Goal: Transaction & Acquisition: Obtain resource

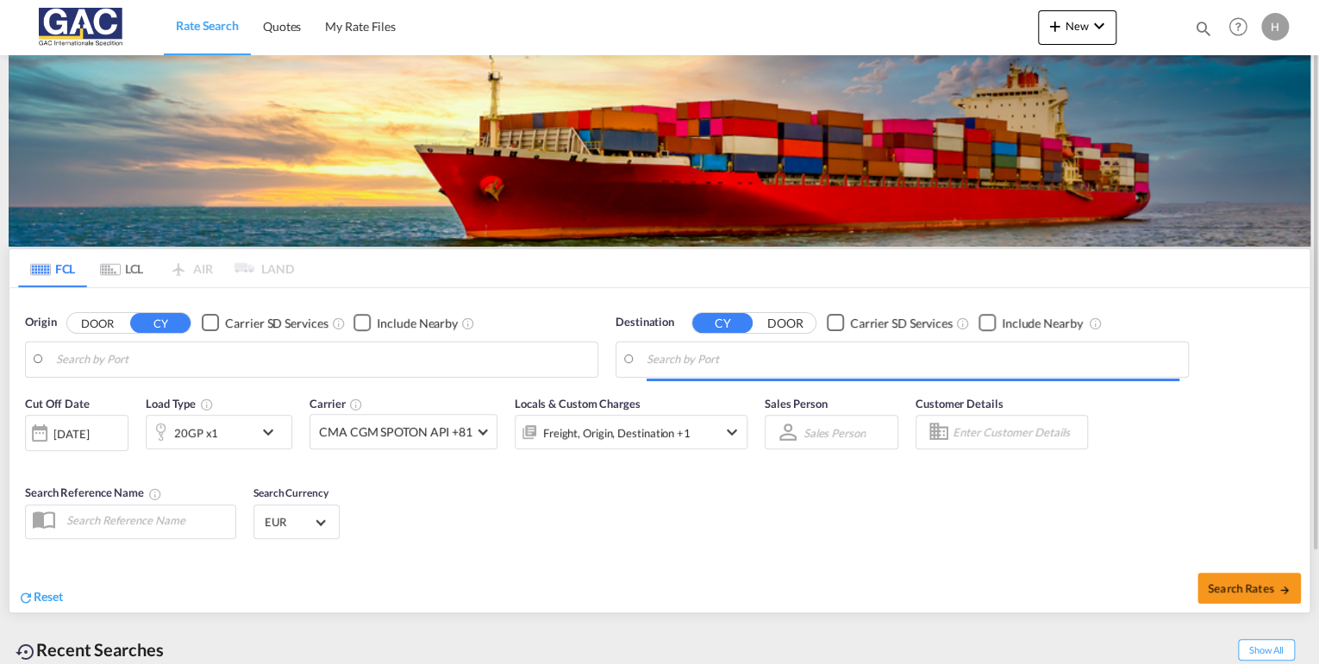
type input "[GEOGRAPHIC_DATA], DEBRV"
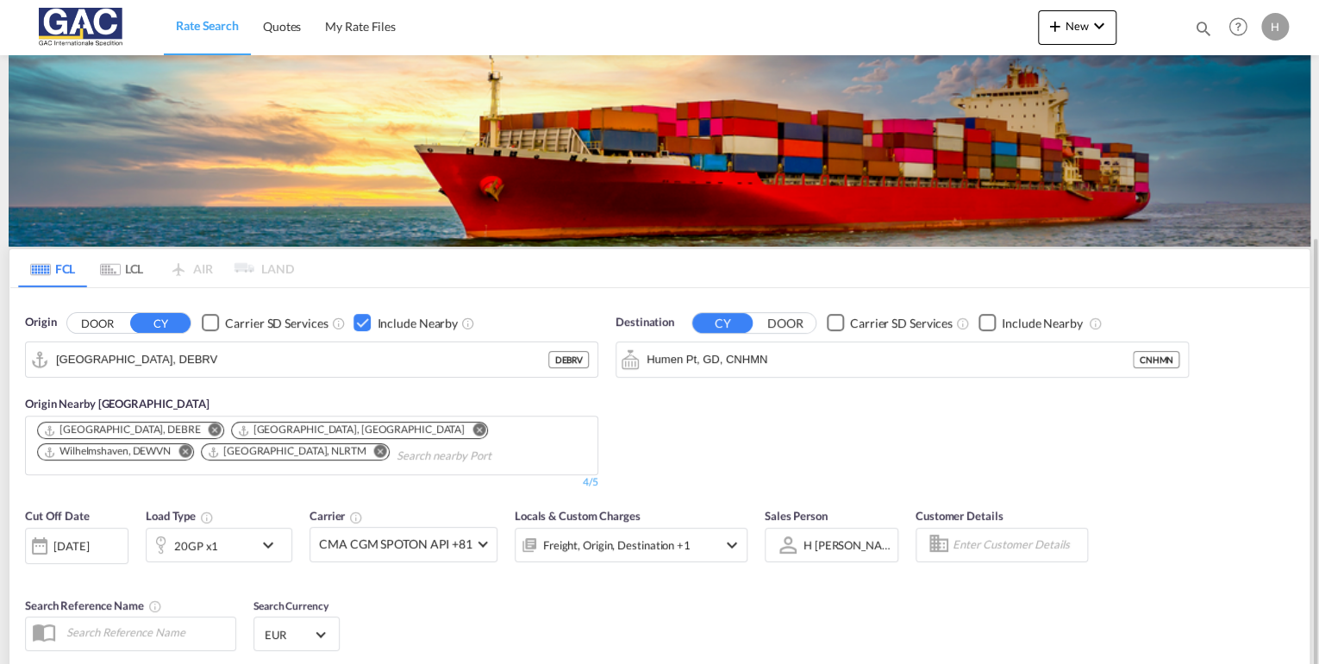
scroll to position [138, 0]
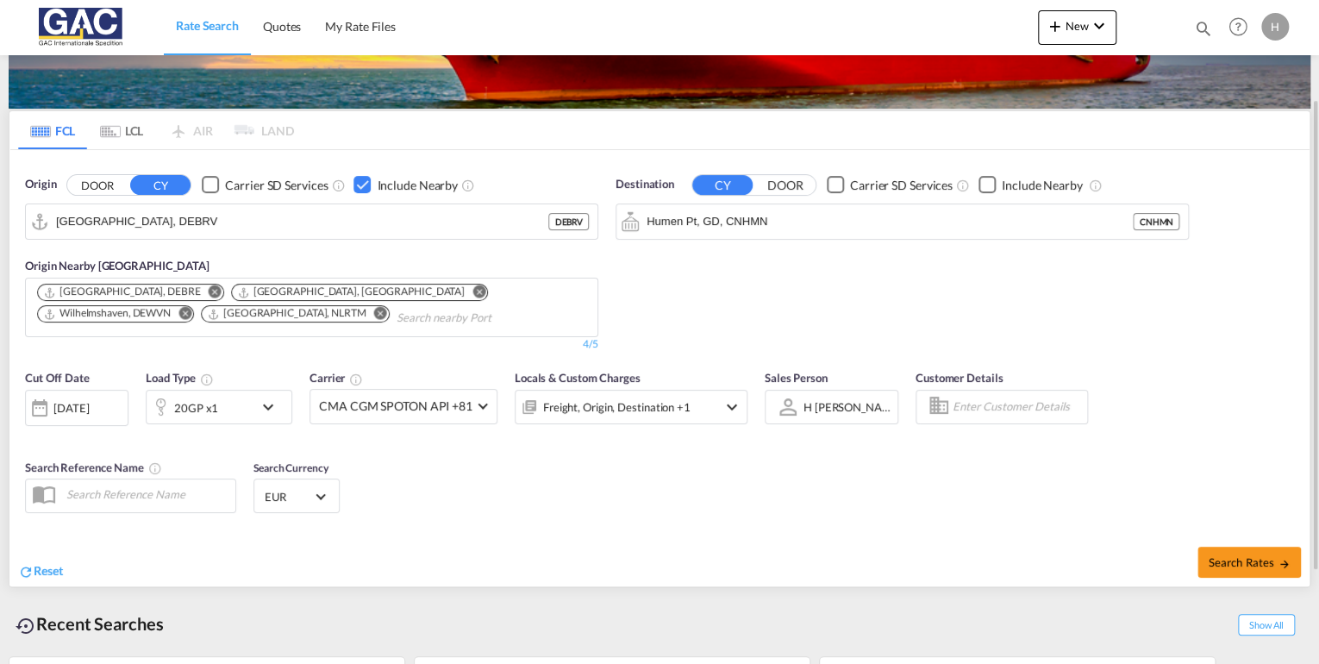
click at [235, 397] on div "20GP x1" at bounding box center [200, 407] width 107 height 34
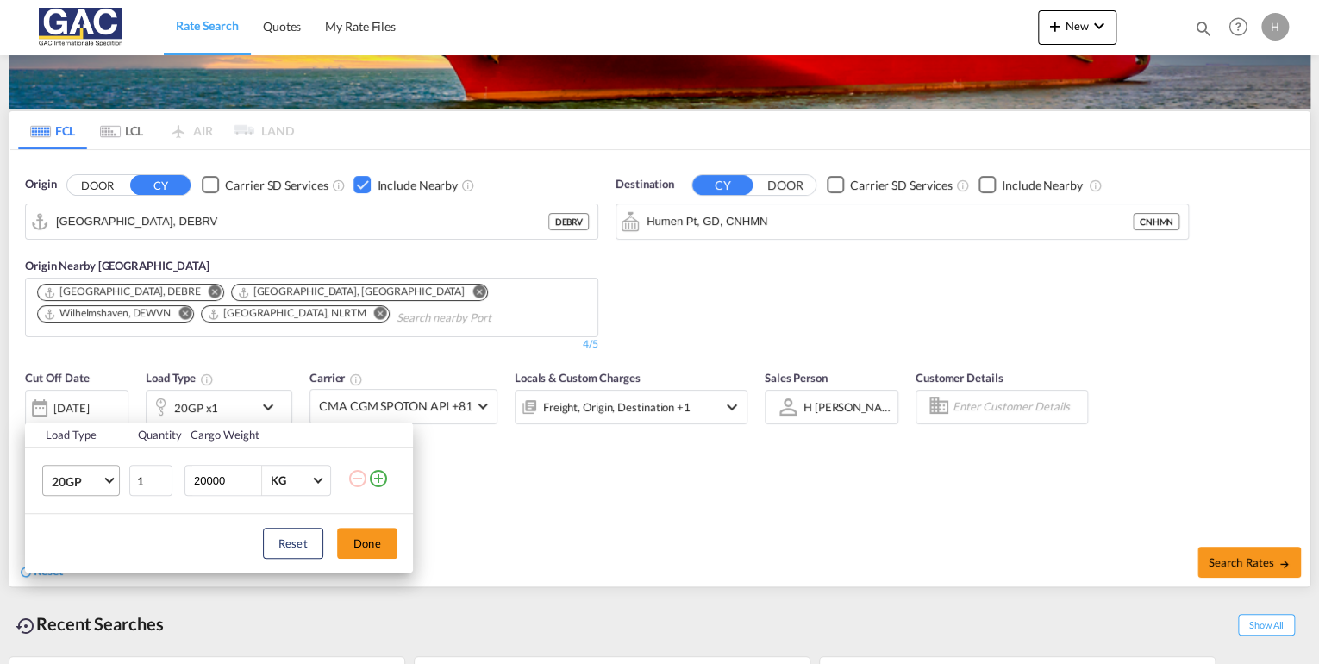
click at [66, 473] on span "20GP" at bounding box center [77, 481] width 50 height 17
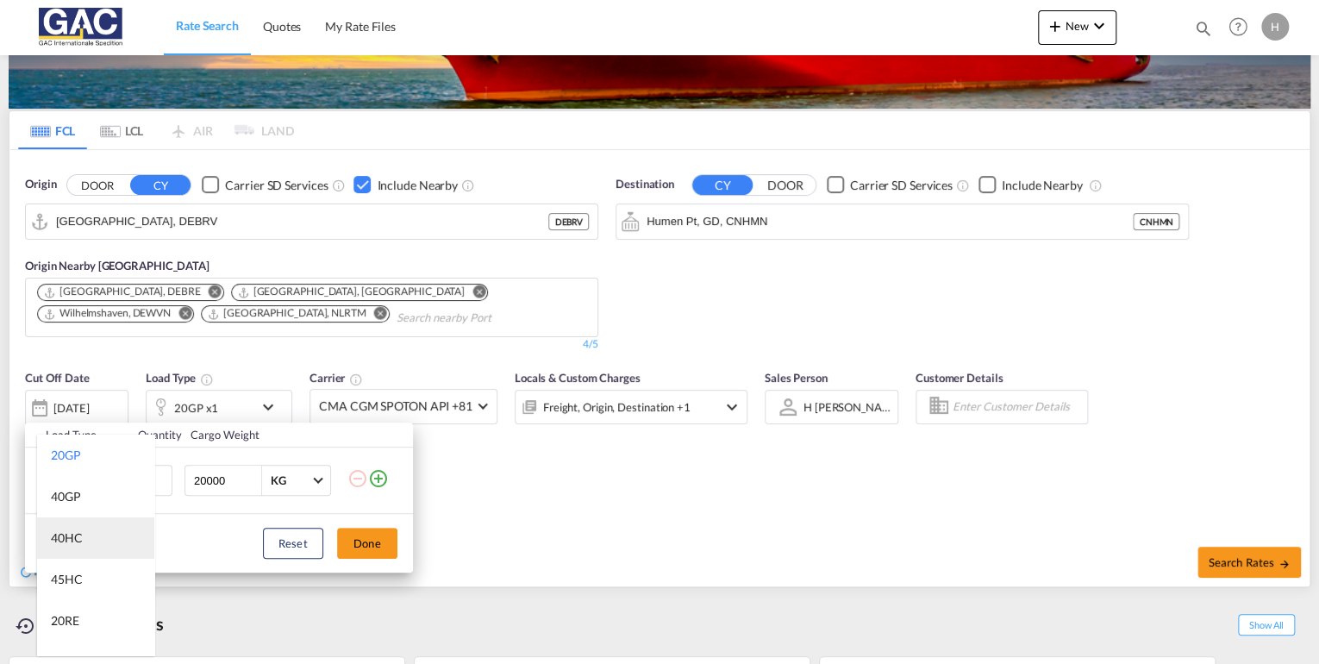
click at [90, 535] on md-option "40HC" at bounding box center [95, 537] width 117 height 41
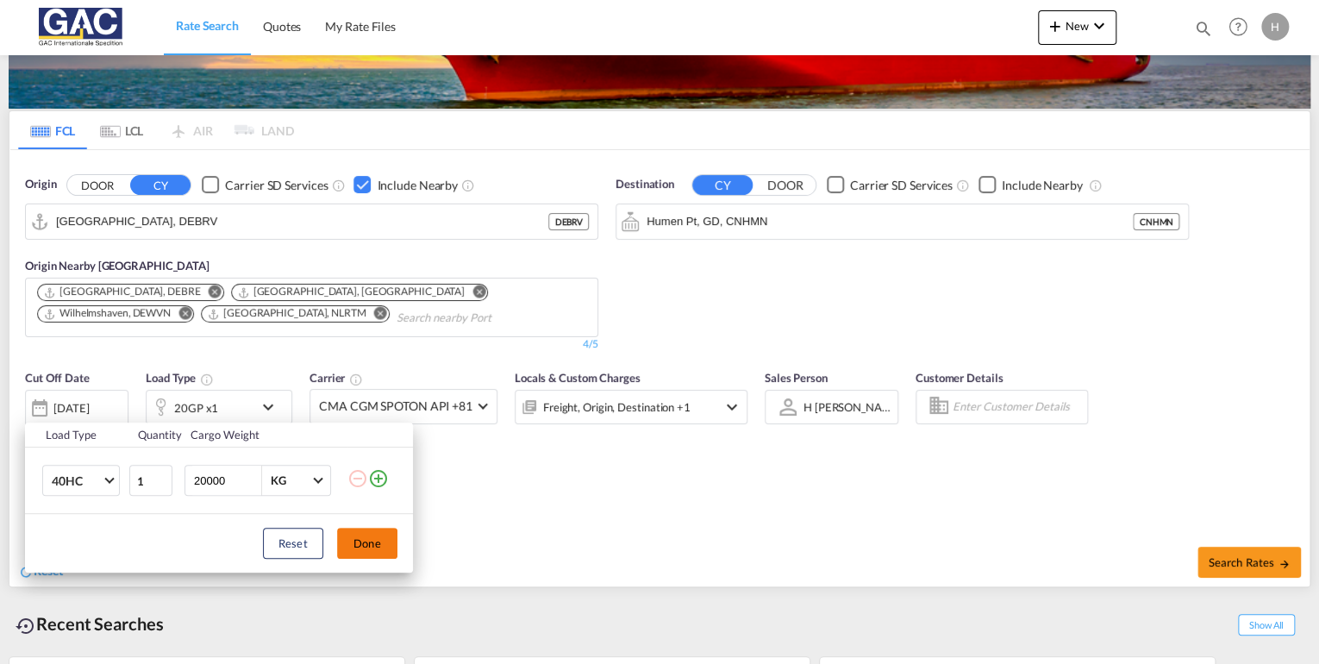
click at [361, 543] on button "Done" at bounding box center [367, 543] width 60 height 31
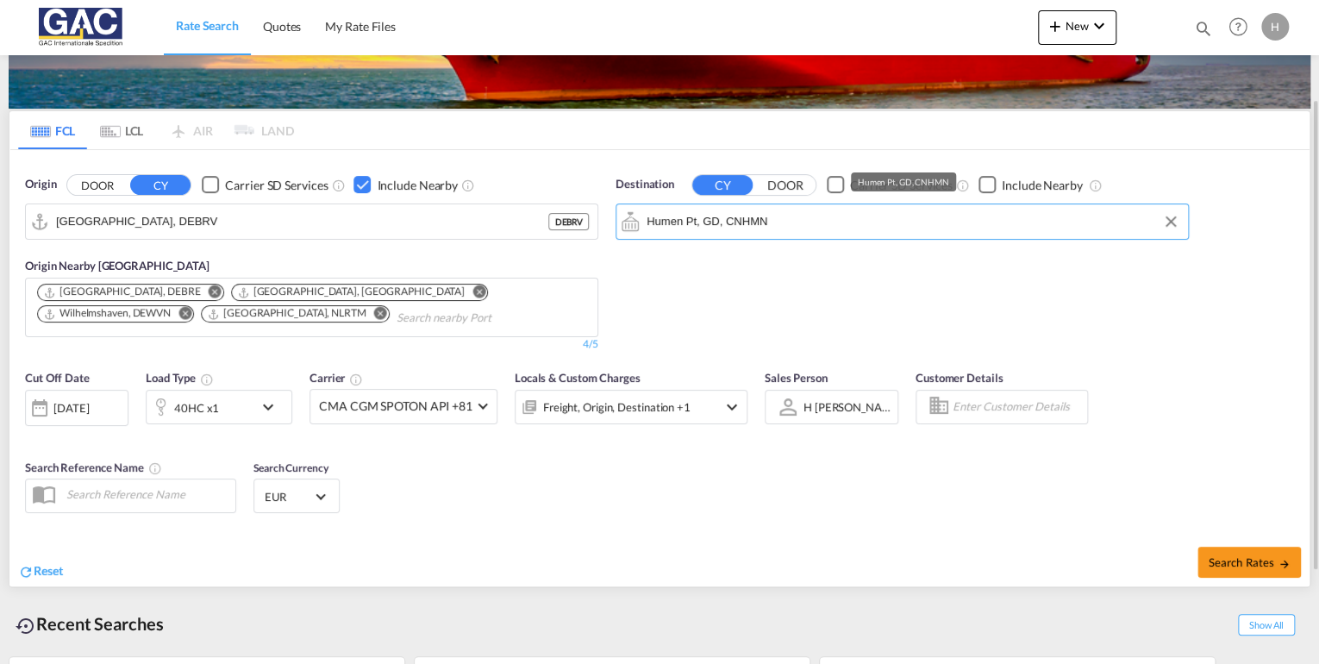
click at [897, 214] on input "Humen Pt, GD, CNHMN" at bounding box center [913, 222] width 533 height 26
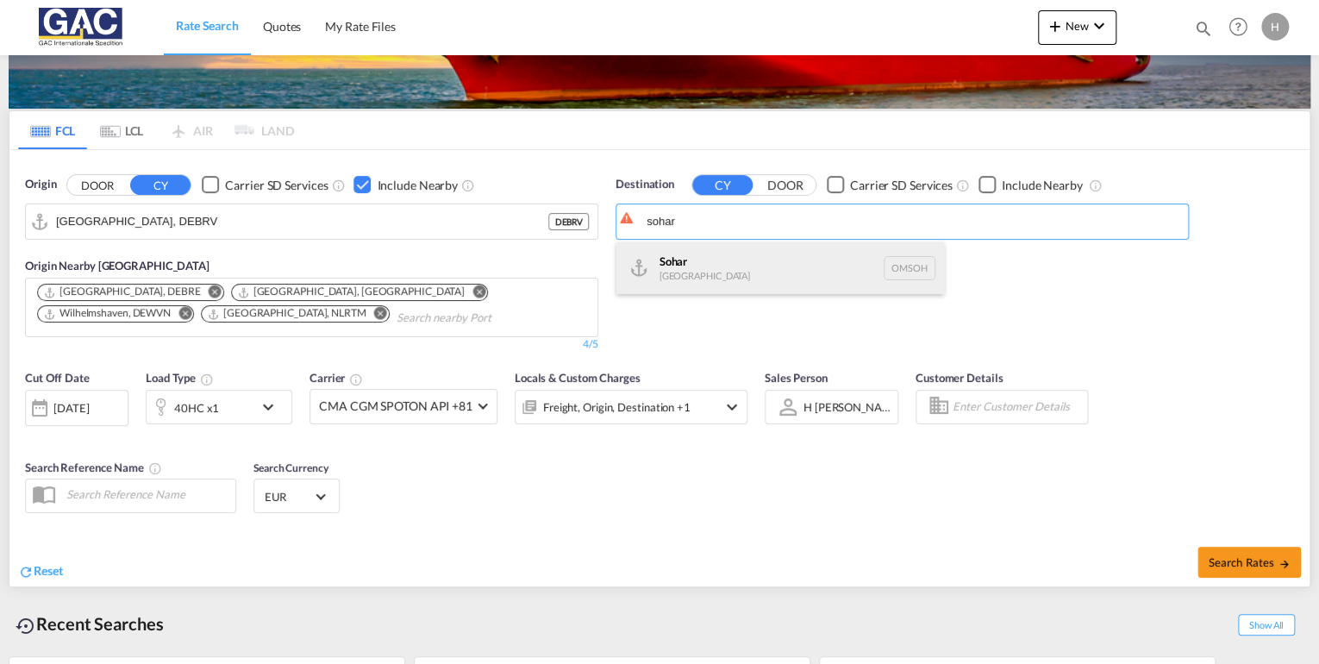
click at [683, 254] on div "Sohar [GEOGRAPHIC_DATA] [GEOGRAPHIC_DATA]" at bounding box center [781, 268] width 328 height 52
type input "Sohar, OMSOH"
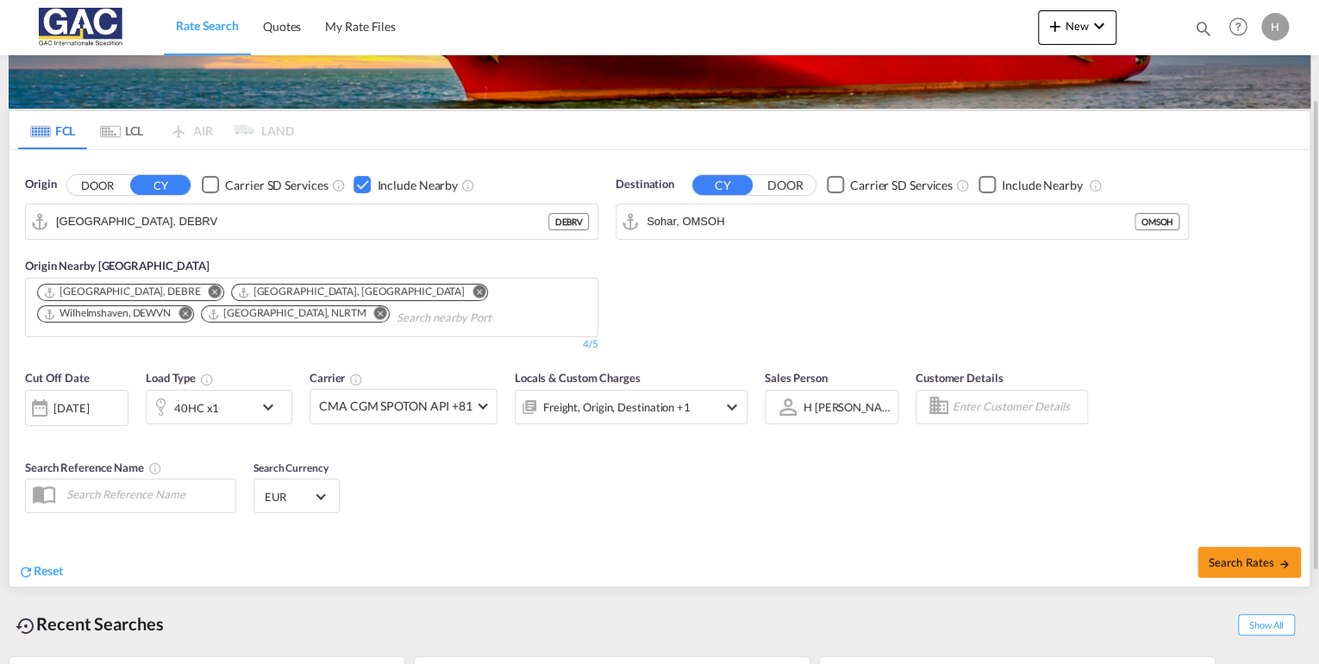
click at [985, 190] on div "Checkbox No Ink" at bounding box center [987, 184] width 17 height 17
click at [1253, 561] on span "Search Rates" at bounding box center [1249, 562] width 83 height 14
type input "DEBRV to OMSOH / [DATE]"
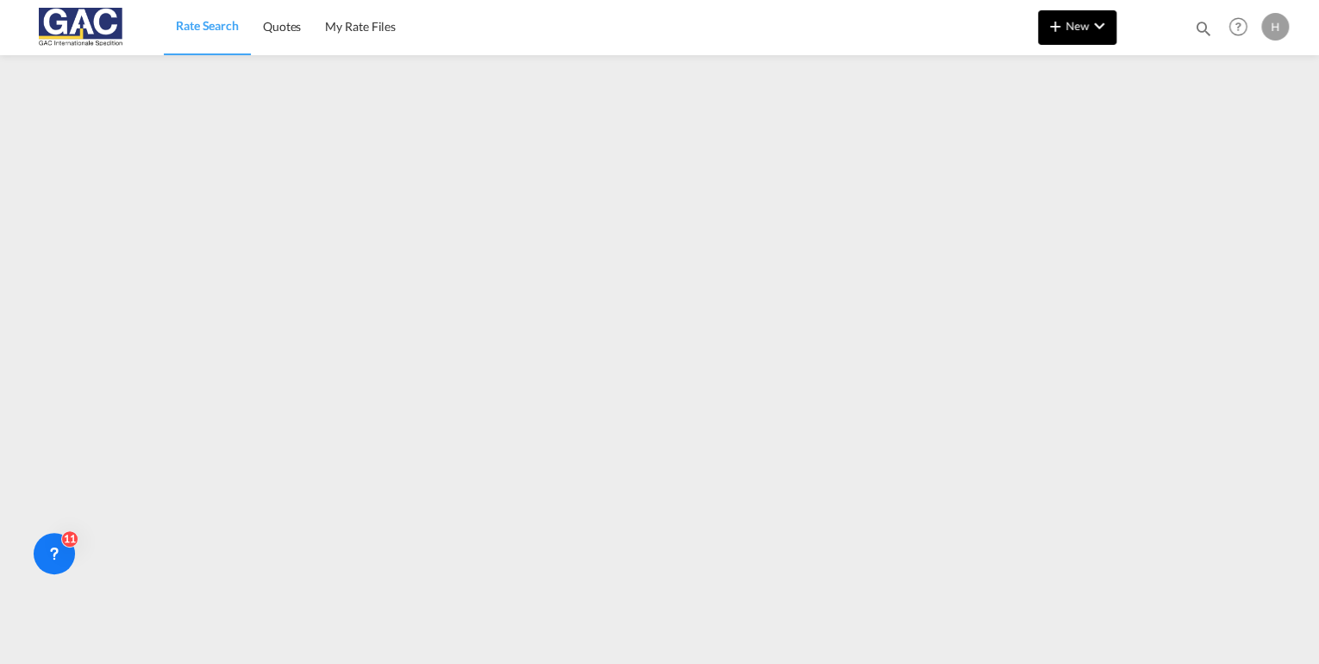
click at [1093, 23] on md-icon "icon-chevron-down" at bounding box center [1099, 26] width 21 height 21
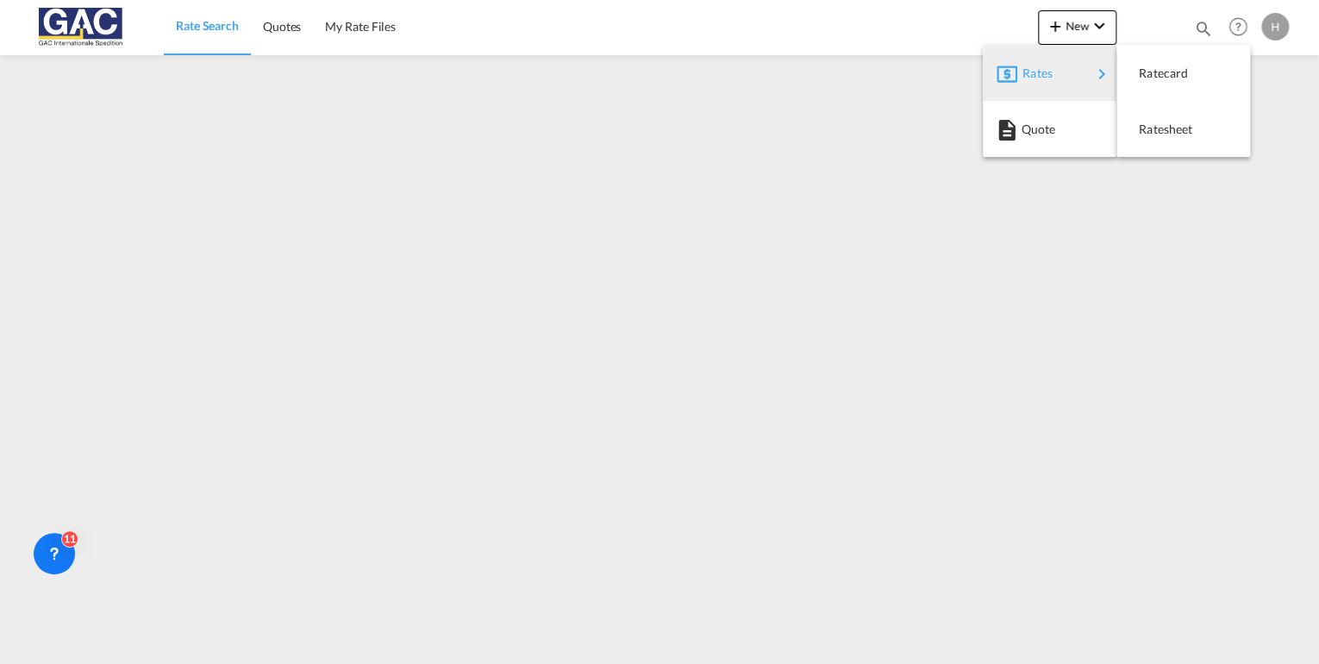
click at [1056, 69] on div "Rates" at bounding box center [1057, 73] width 69 height 43
click at [1158, 128] on span "Ratesheet" at bounding box center [1148, 129] width 19 height 34
